Goal: Information Seeking & Learning: Check status

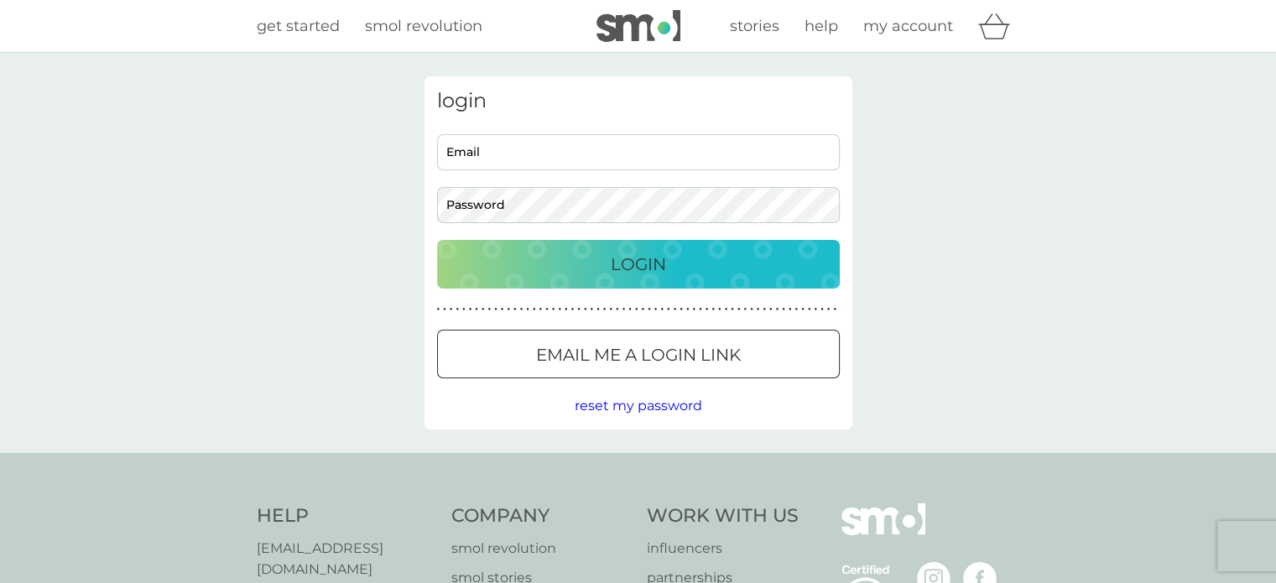
type input "jendunster@hotmail.com"
click at [597, 264] on div "Login" at bounding box center [638, 264] width 369 height 27
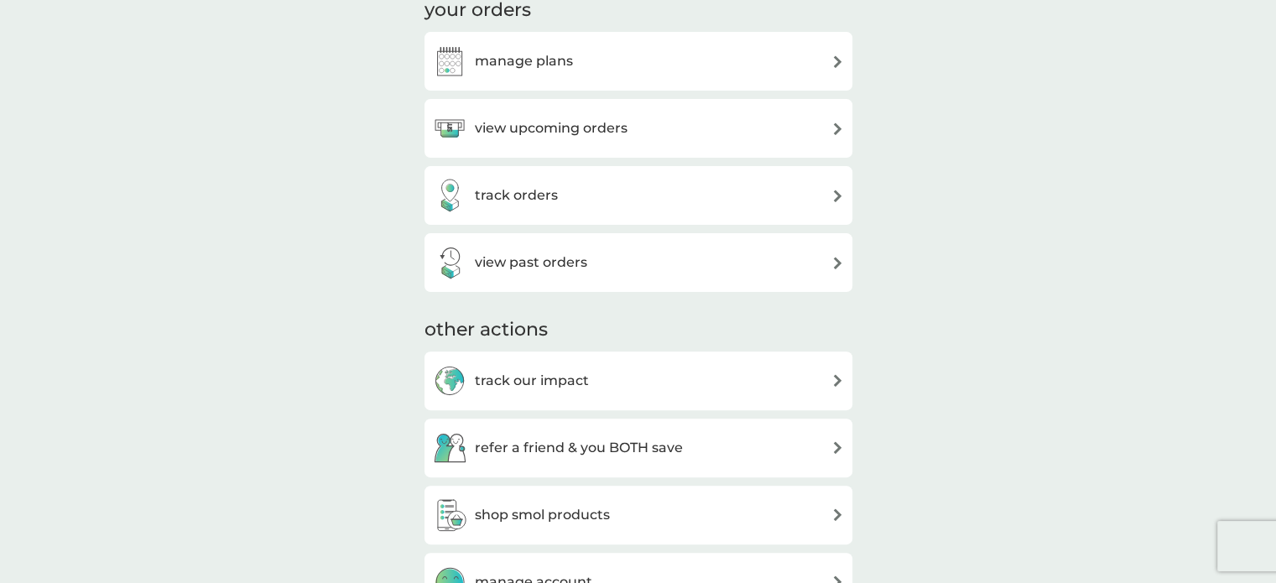
scroll to position [419, 0]
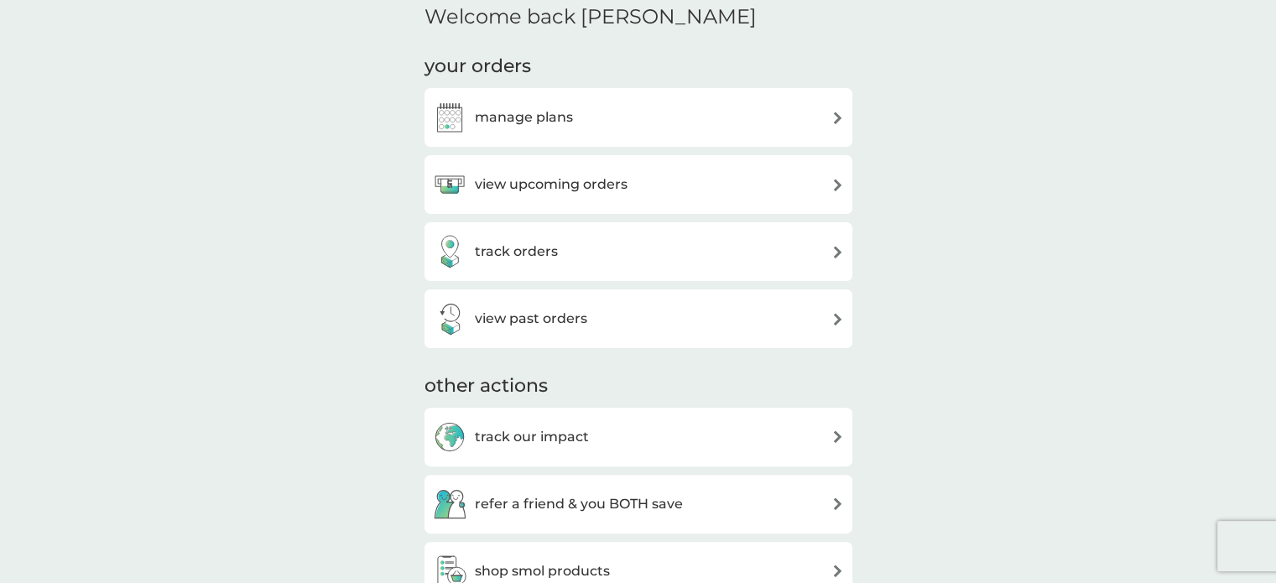
click at [578, 319] on h3 "view past orders" at bounding box center [531, 319] width 112 height 22
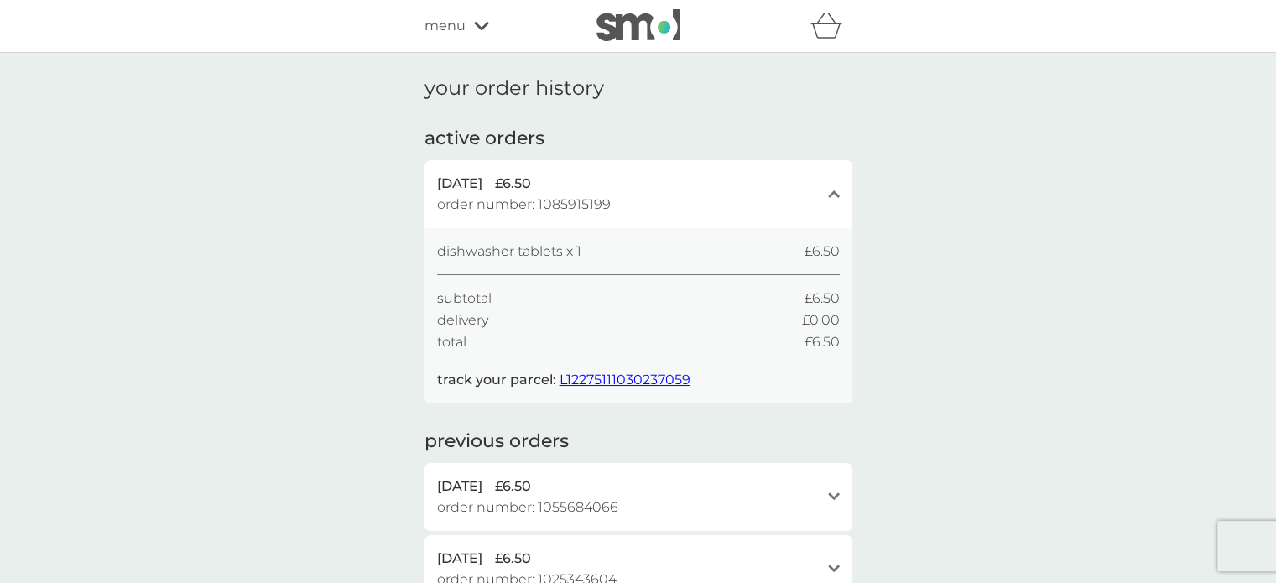
click at [640, 380] on span "L12275111030237059" at bounding box center [624, 380] width 131 height 16
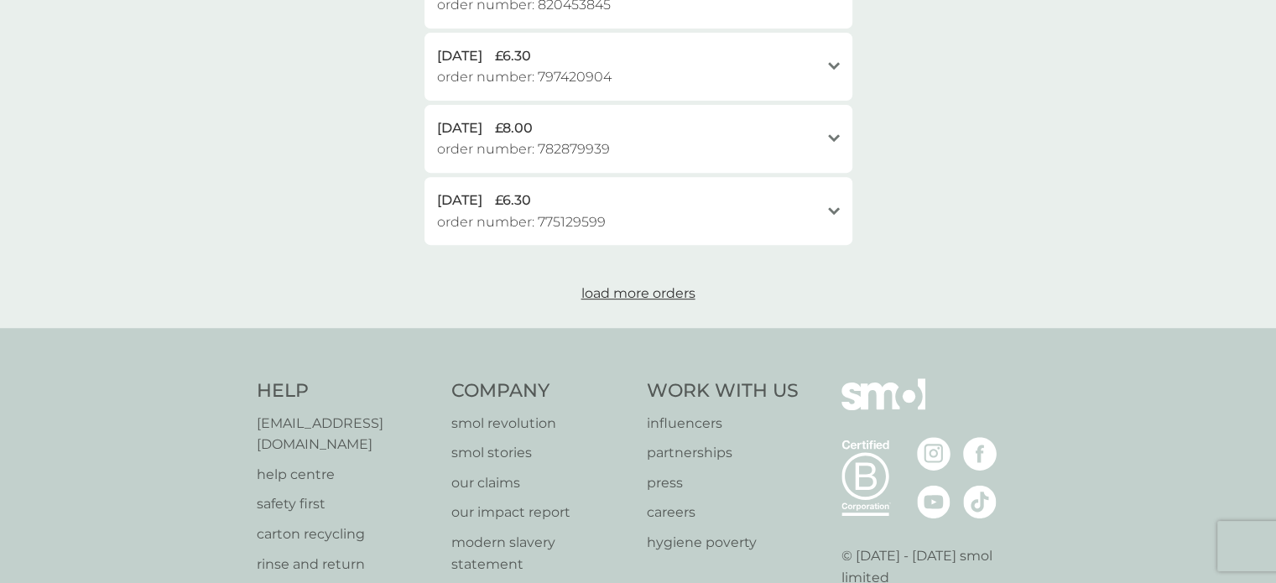
scroll to position [810, 0]
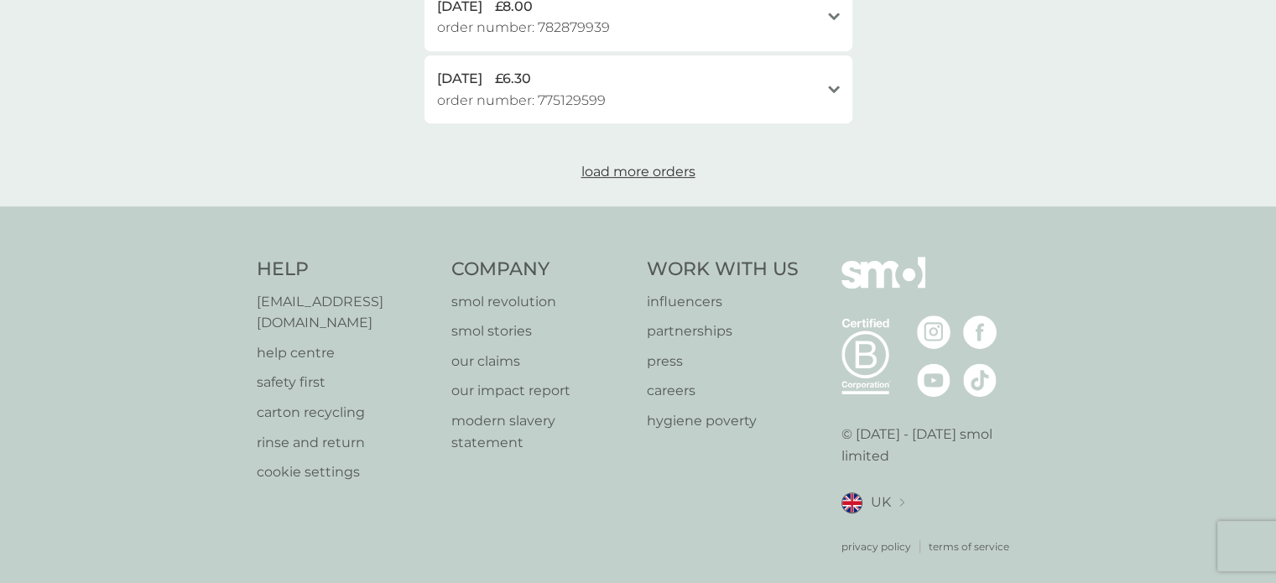
click at [310, 342] on p "help centre" at bounding box center [346, 353] width 179 height 22
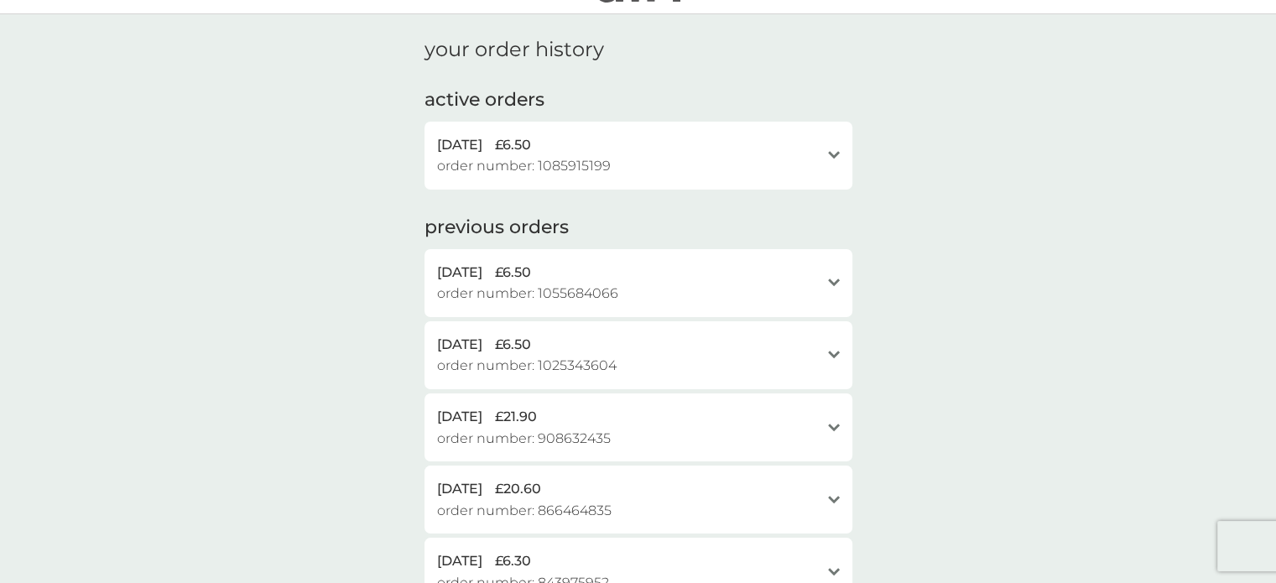
scroll to position [0, 0]
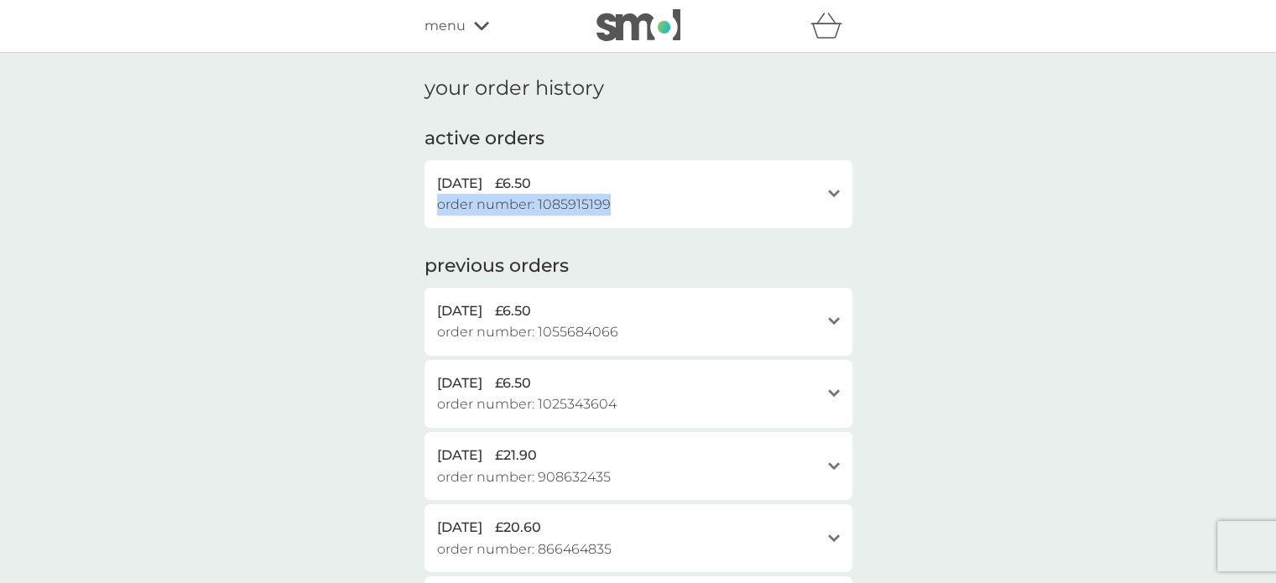
drag, startPoint x: 621, startPoint y: 207, endPoint x: 607, endPoint y: 211, distance: 13.8
click at [607, 211] on div "[DATE] £6.50 order number: 1085915199" at bounding box center [628, 194] width 382 height 43
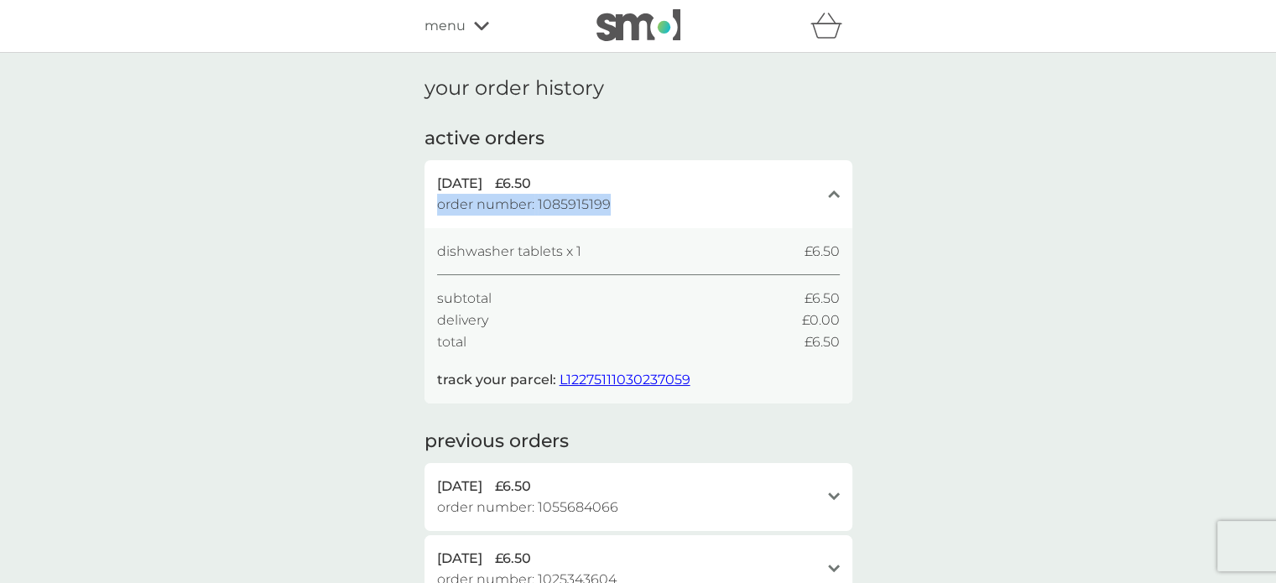
copy div "£6.50 order number: 1085915199"
